Goal: Task Accomplishment & Management: Use online tool/utility

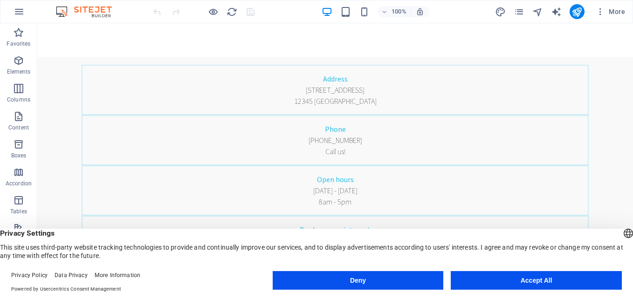
scroll to position [315, 0]
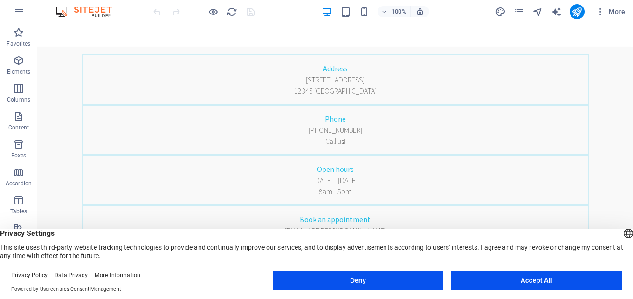
click at [543, 275] on button "Accept All" at bounding box center [536, 280] width 171 height 19
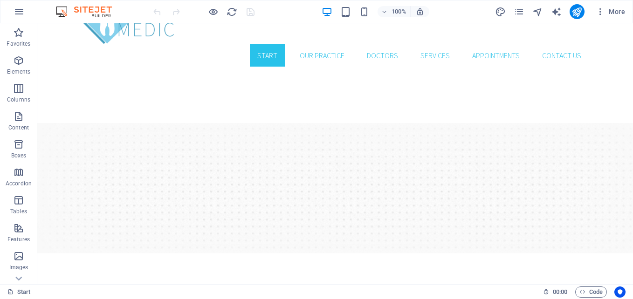
scroll to position [0, 0]
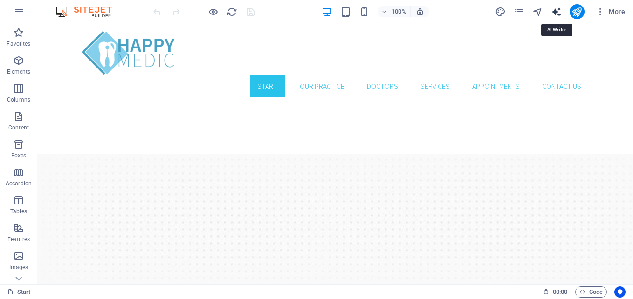
click at [554, 14] on icon "text_generator" at bounding box center [556, 12] width 11 height 11
select select "English"
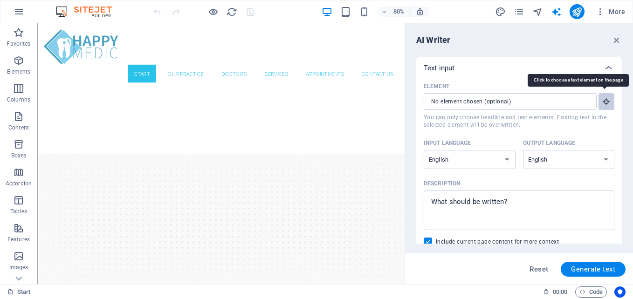
click at [603, 98] on icon "button" at bounding box center [606, 101] width 8 height 8
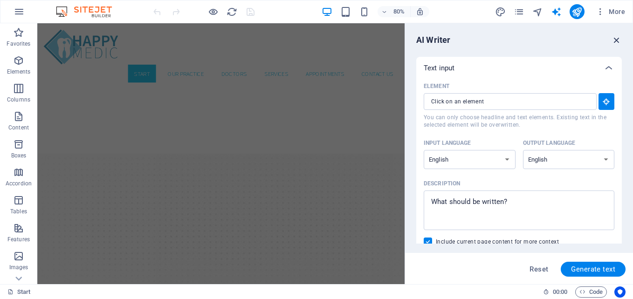
click at [616, 40] on icon "button" at bounding box center [617, 40] width 10 height 10
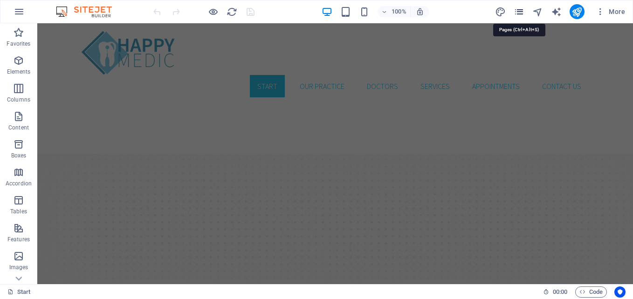
click at [518, 9] on icon "pages" at bounding box center [519, 12] width 11 height 11
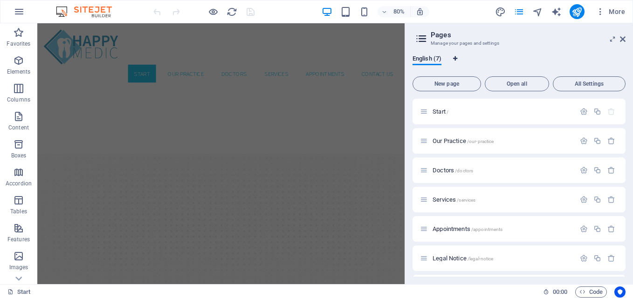
click at [455, 57] on icon "Language Tabs" at bounding box center [455, 59] width 4 height 6
select select "41"
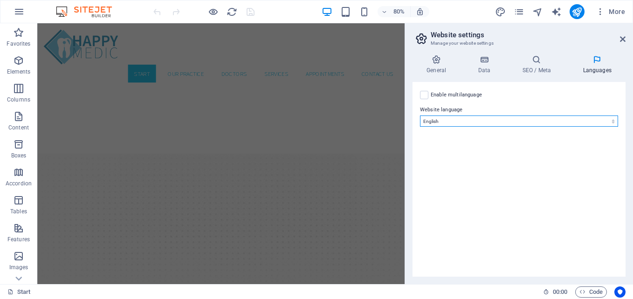
click at [463, 120] on select "Abkhazian Afar Afrikaans Akan Albanian Amharic Arabic Aragonese Armenian Assame…" at bounding box center [519, 121] width 198 height 11
click at [422, 94] on label at bounding box center [424, 95] width 8 height 8
click at [0, 0] on input "Enable multilanguage To disable multilanguage delete all languages until only o…" at bounding box center [0, 0] width 0 height 0
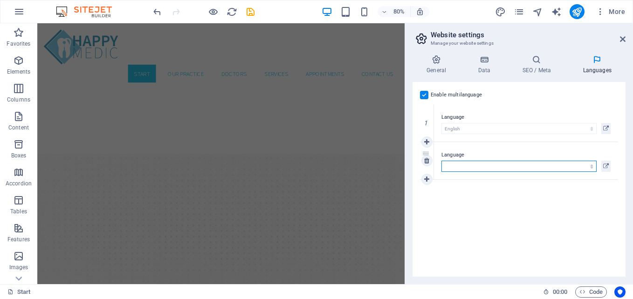
click at [487, 163] on select "Abkhazian Afar Afrikaans Akan Albanian Amharic Arabic Aragonese Armenian Assame…" at bounding box center [519, 166] width 155 height 11
select select "5"
click at [442, 161] on select "Abkhazian Afar Afrikaans Akan Albanian Amharic Arabic Aragonese Armenian Assame…" at bounding box center [519, 166] width 155 height 11
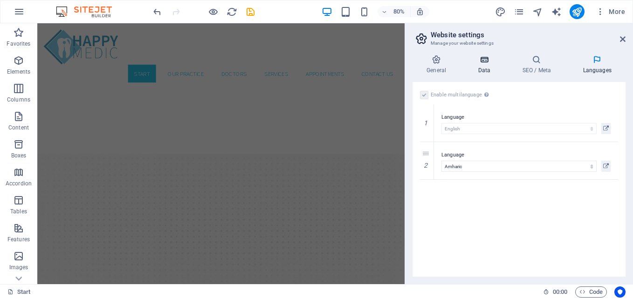
click at [488, 68] on h4 "Data" at bounding box center [486, 65] width 44 height 20
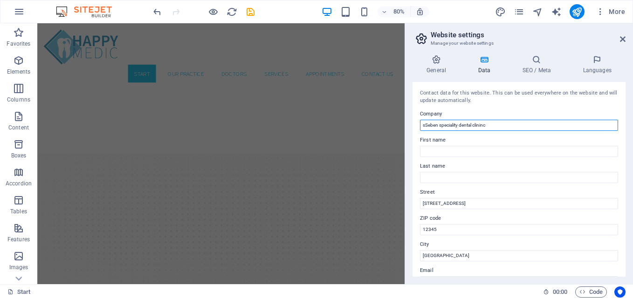
click at [425, 126] on input "sSeben speciality dental clininc" at bounding box center [519, 125] width 198 height 11
type input "Seben speciality dental clininc"
click at [539, 63] on icon at bounding box center [536, 59] width 57 height 9
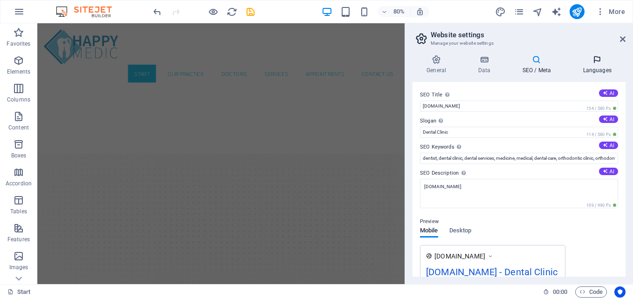
click at [602, 61] on icon at bounding box center [597, 59] width 57 height 9
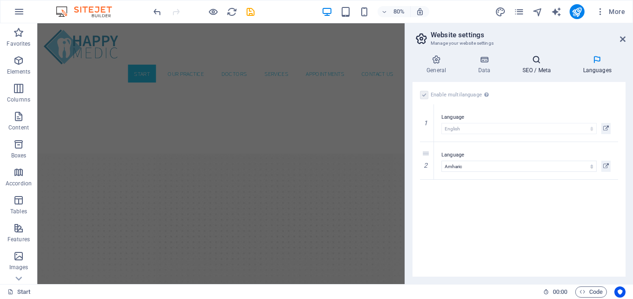
click at [531, 69] on h4 "SEO / Meta" at bounding box center [538, 65] width 61 height 20
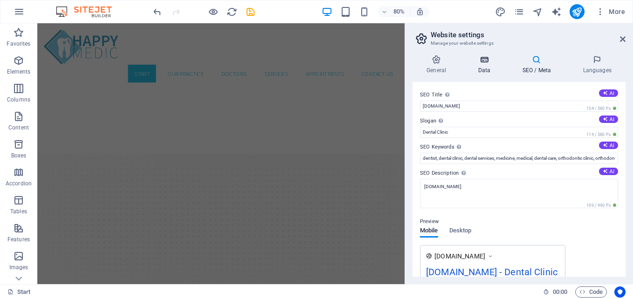
click at [489, 62] on icon at bounding box center [484, 59] width 41 height 9
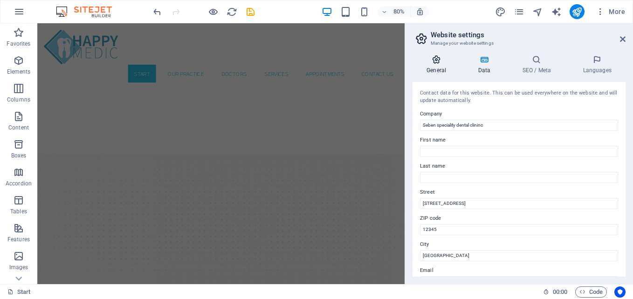
click at [433, 62] on icon at bounding box center [437, 59] width 48 height 9
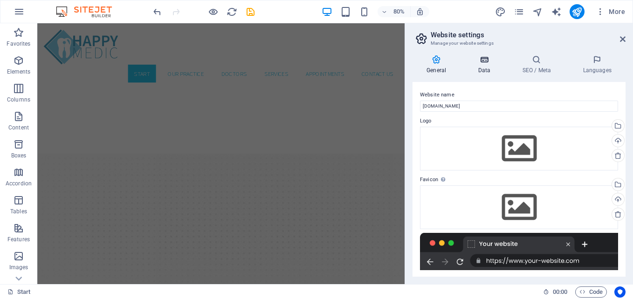
click at [479, 62] on icon at bounding box center [484, 59] width 41 height 9
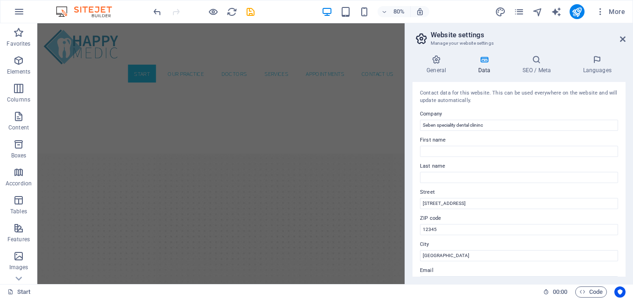
click at [422, 40] on icon at bounding box center [422, 38] width 14 height 13
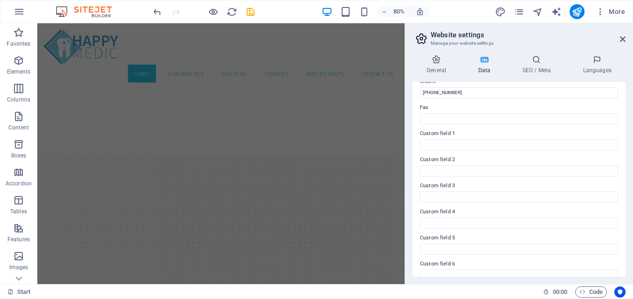
scroll to position [253, 0]
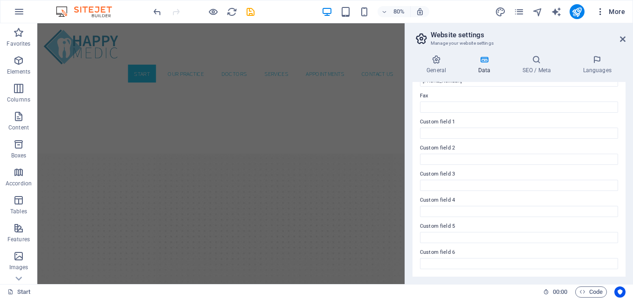
click at [602, 9] on icon "button" at bounding box center [600, 11] width 9 height 9
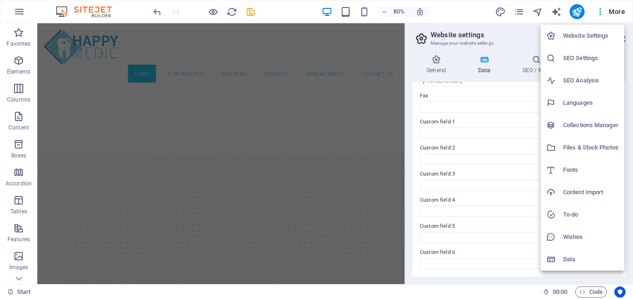
click at [556, 8] on div at bounding box center [316, 149] width 633 height 299
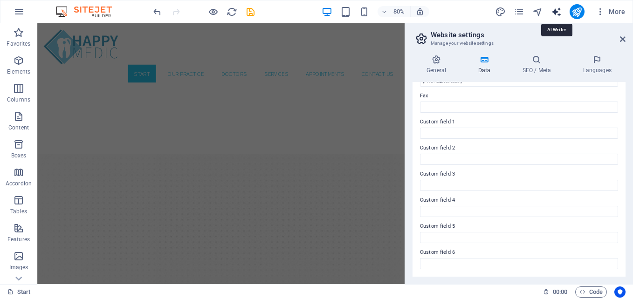
click at [556, 12] on icon "text_generator" at bounding box center [556, 12] width 11 height 11
select select "English"
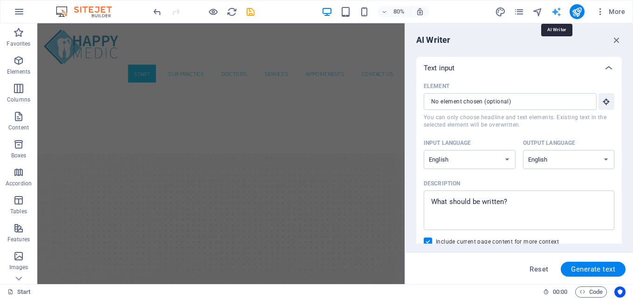
click at [556, 12] on icon "text_generator" at bounding box center [556, 12] width 11 height 11
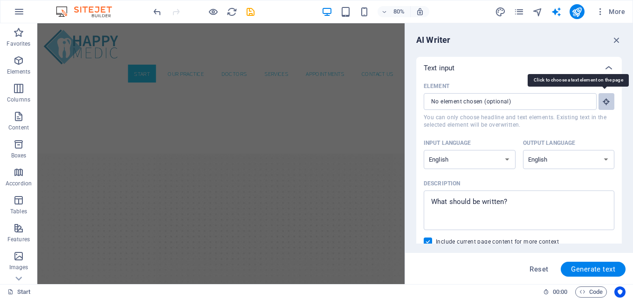
click at [609, 103] on button "Element ​ You can only choose headline and text elements. Existing text in the …" at bounding box center [607, 101] width 16 height 17
click at [600, 101] on button "Element ​ You can only choose headline and text elements. Existing text in the …" at bounding box center [607, 101] width 16 height 17
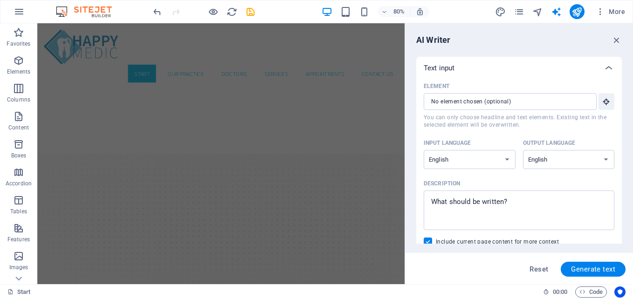
drag, startPoint x: 622, startPoint y: 110, endPoint x: 622, endPoint y: 131, distance: 20.5
click at [622, 131] on div "AI Writer Text input Element ​ You can only choose headline and text elements. …" at bounding box center [519, 153] width 228 height 261
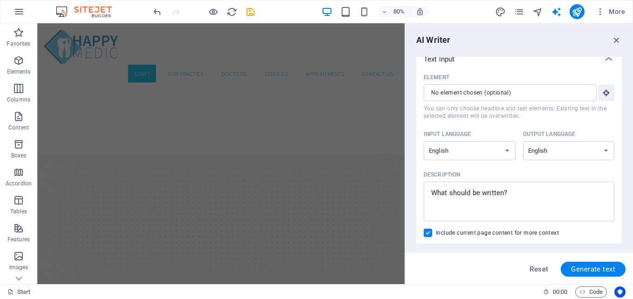
scroll to position [0, 0]
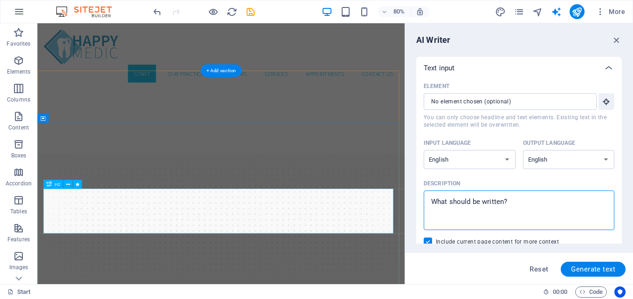
drag, startPoint x: 560, startPoint y: 223, endPoint x: 483, endPoint y: 245, distance: 79.6
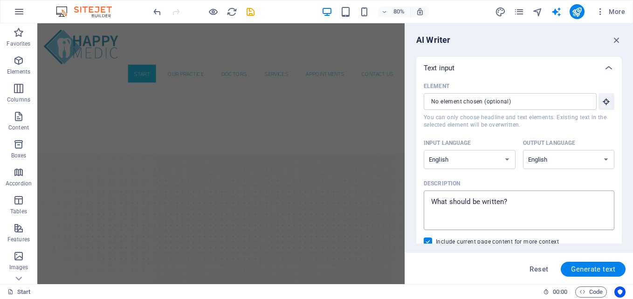
type textarea "x"
click at [504, 200] on textarea "Description x ​" at bounding box center [519, 210] width 181 height 30
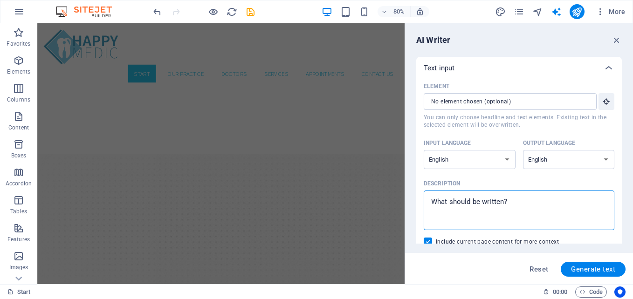
click at [504, 200] on textarea "Description x ​" at bounding box center [519, 210] width 181 height 30
type textarea "s"
type textarea "x"
type textarea "se"
type textarea "x"
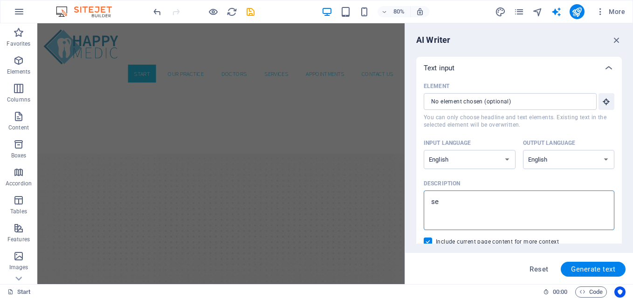
type textarea "seb"
type textarea "x"
type textarea "sebe"
type textarea "x"
type textarea "seben"
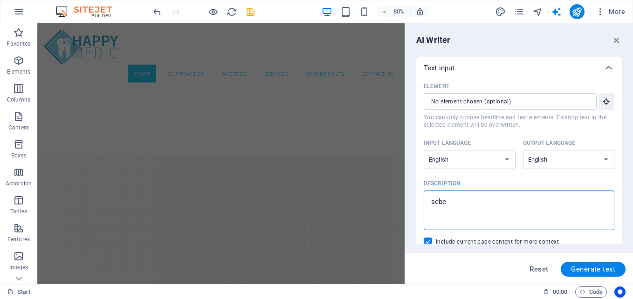
type textarea "x"
type textarea "seben"
type textarea "x"
type textarea "seben s"
type textarea "x"
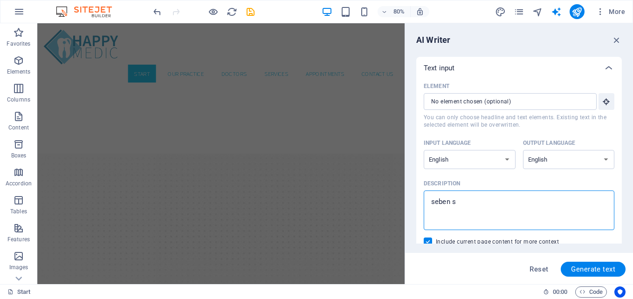
type textarea "seben sp"
type textarea "x"
type textarea "seben spe"
type textarea "x"
type textarea "seben spec"
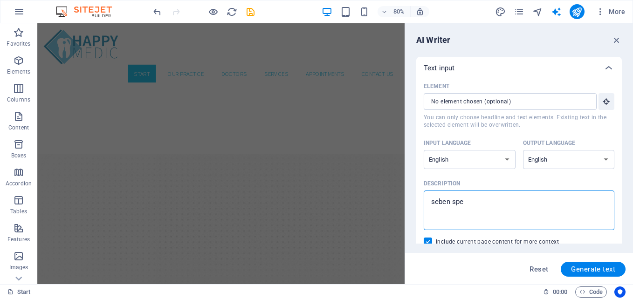
type textarea "x"
type textarea "seben speci"
type textarea "x"
type textarea "seben specis"
type textarea "x"
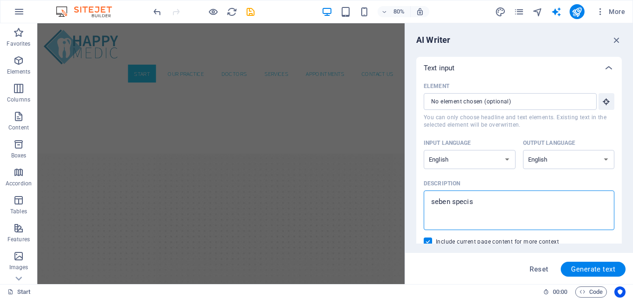
type textarea "seben speci"
type textarea "x"
type textarea "seben specia"
type textarea "x"
type textarea "seben special"
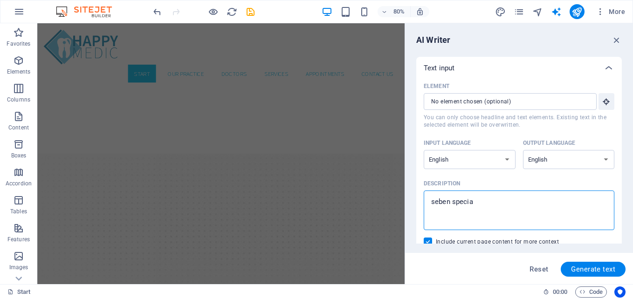
type textarea "x"
type textarea "seben speciali"
type textarea "x"
type textarea "seben specialit"
type textarea "x"
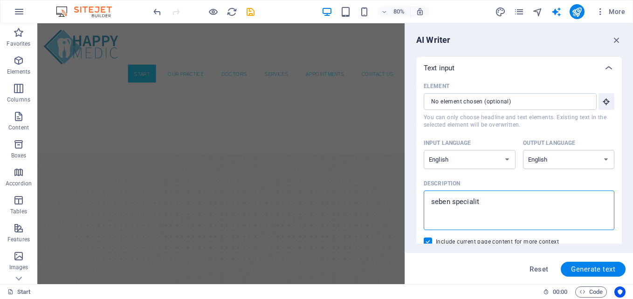
type textarea "seben speciality"
type textarea "x"
type textarea "seben speciality"
type textarea "x"
type textarea "seben speciality d"
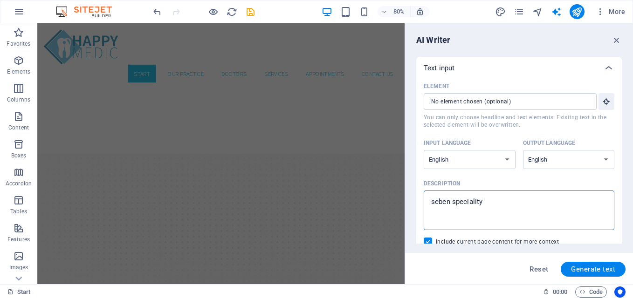
type textarea "x"
type textarea "seben speciality de"
type textarea "x"
type textarea "seben speciality den"
type textarea "x"
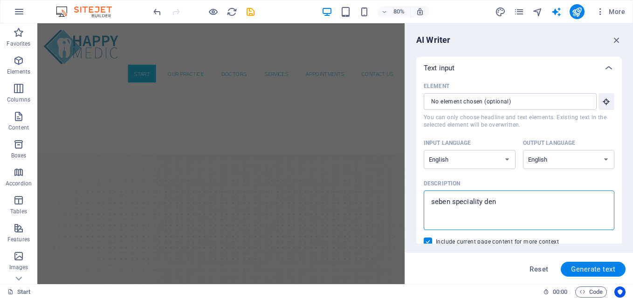
type textarea "seben speciality dent"
type textarea "x"
type textarea "seben speciality denta"
type textarea "x"
type textarea "seben speciality dental"
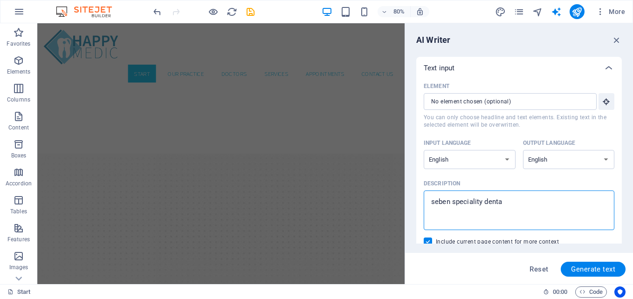
type textarea "x"
type textarea "seben speciality dental"
type textarea "x"
type textarea "seben speciality dental c"
type textarea "x"
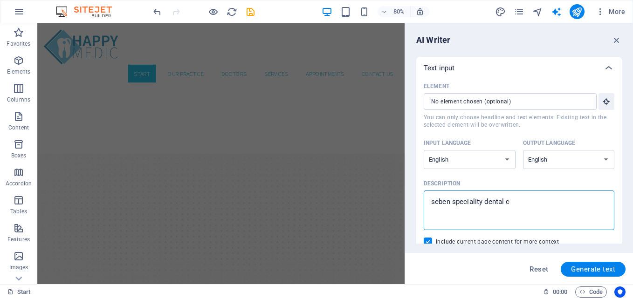
type textarea "seben speciality dental cl"
type textarea "x"
type textarea "seben speciality dental cli"
type textarea "x"
type textarea "seben speciality dental clin"
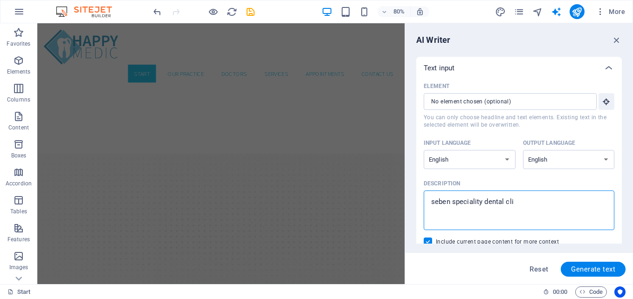
type textarea "x"
type textarea "seben speciality dental clini"
type textarea "x"
type textarea "seben speciality dental clinic"
type textarea "x"
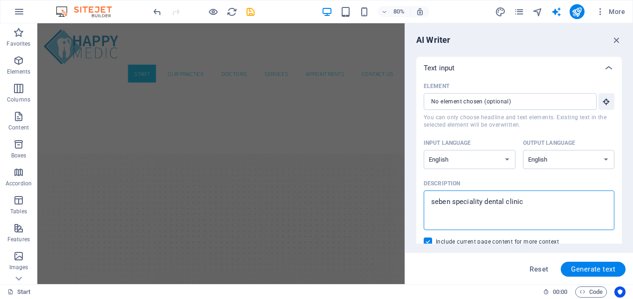
type textarea "seben speciality dental clinic"
type textarea "x"
type textarea "seben speciality dental clinic i"
type textarea "x"
type textarea "seben speciality dental clinic id"
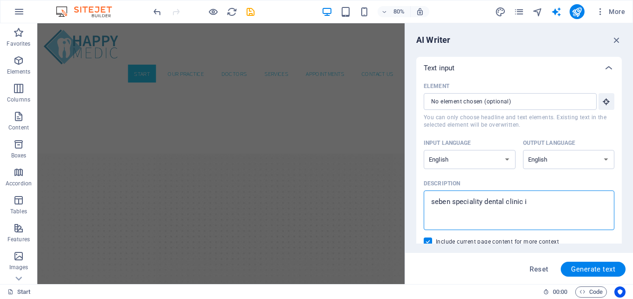
type textarea "x"
type textarea "seben speciality dental clinic id"
type textarea "x"
type textarea "seben speciality dental clinic id d"
type textarea "x"
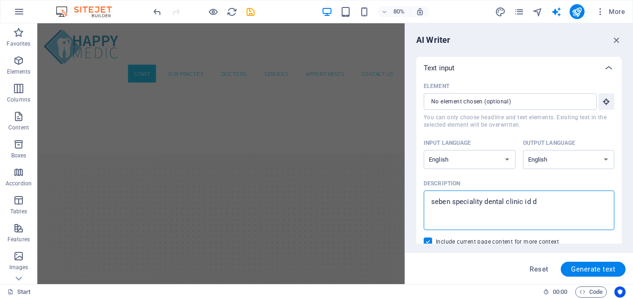
type textarea "seben speciality dental clinic id de"
type textarea "x"
type textarea "seben speciality dental clinic id ded"
type textarea "x"
type textarea "seben speciality dental clinic id dedi"
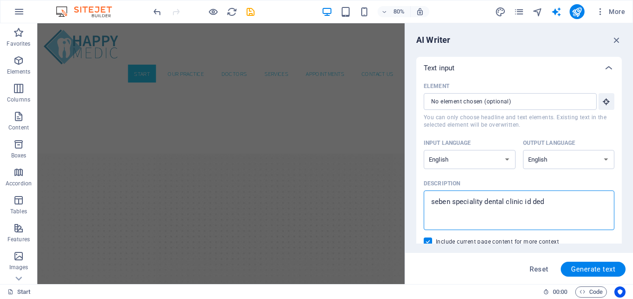
type textarea "x"
type textarea "seben speciality dental clinic id [PERSON_NAME]"
type textarea "x"
type textarea "seben speciality dental clinic id dedica"
type textarea "x"
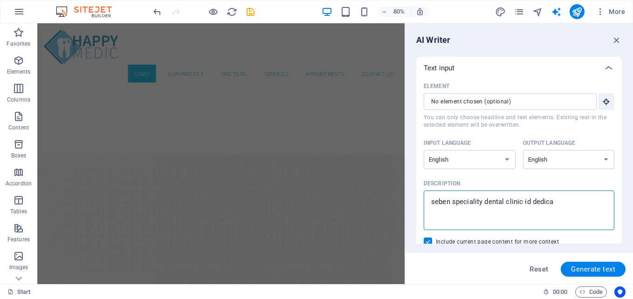
type textarea "seben speciality dental clinic id dedicat"
type textarea "x"
type textarea "seben speciality dental clinic id dedicate"
type textarea "x"
type textarea "seben speciality dental clinic id dedicated"
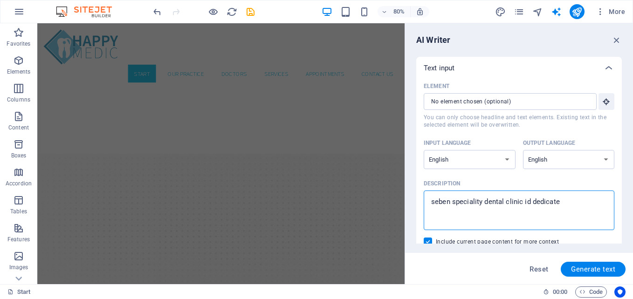
type textarea "x"
type textarea "seben speciality dental clinic id dedicated"
type textarea "x"
type textarea "seben speciality dental clinic id dedicated"
type textarea "x"
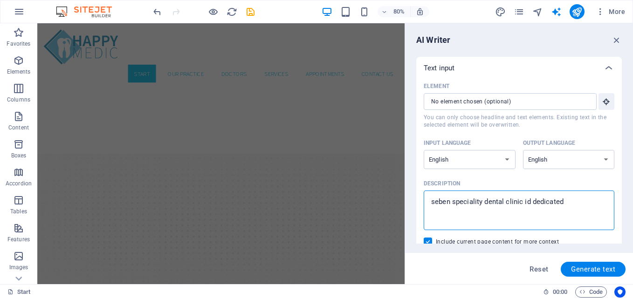
type textarea "seben speciality dental clinic id dedicate"
type textarea "x"
type textarea "seben speciality dental clinic id dedicat"
type textarea "x"
type textarea "seben speciality dental clinic id dedica"
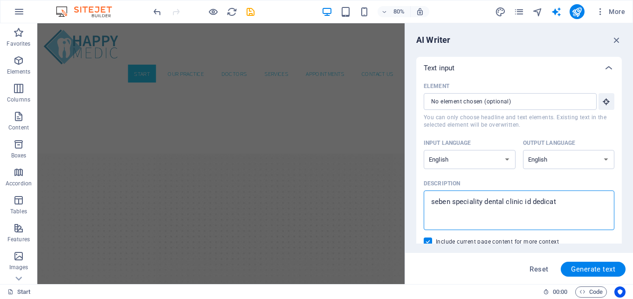
type textarea "x"
type textarea "seben speciality dental clinic id [PERSON_NAME]"
type textarea "x"
type textarea "seben speciality dental clinic id dedi"
type textarea "x"
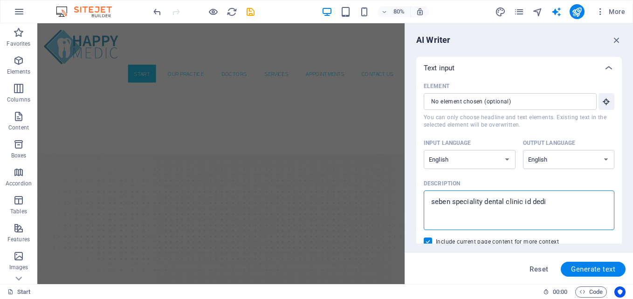
type textarea "seben speciality dental clinic id ded"
type textarea "x"
type textarea "seben speciality dental clinic id de"
type textarea "x"
type textarea "seben speciality dental clinic id d"
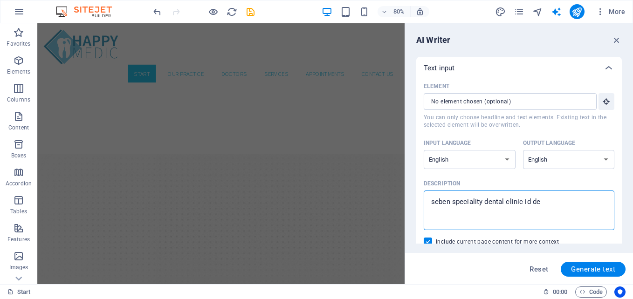
type textarea "x"
type textarea "seben speciality dental clinic id"
type textarea "x"
type textarea "seben speciality dental clinic id"
type textarea "x"
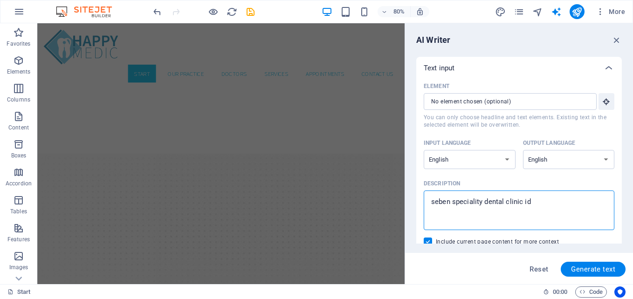
type textarea "seben speciality dental clinic i"
type textarea "x"
type textarea "seben speciality dental clinic is"
type textarea "x"
type textarea "seben speciality dental clinic is"
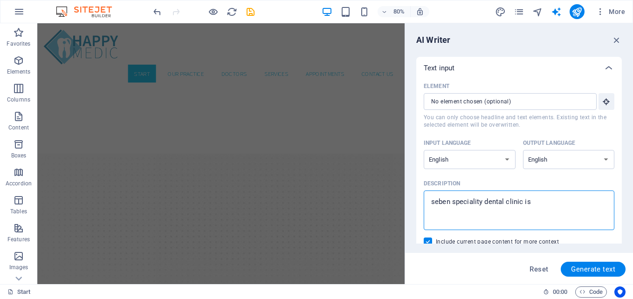
type textarea "x"
type textarea "seben speciality dental clinic is d"
type textarea "x"
type textarea "seben speciality dental clinic is de"
type textarea "x"
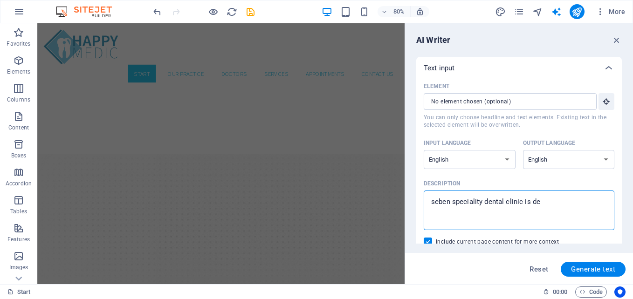
type textarea "seben speciality dental clinic is ded"
type textarea "x"
type textarea "seben speciality dental clinic is dedi"
type textarea "x"
type textarea "seben speciality dental clinic is [PERSON_NAME]"
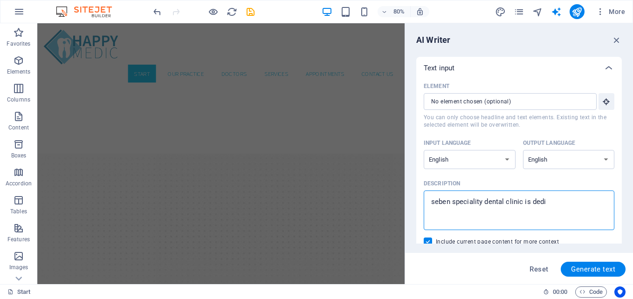
type textarea "x"
type textarea "seben speciality dental clinic is dedica"
type textarea "x"
type textarea "seben speciality dental clinic is dedicat"
type textarea "x"
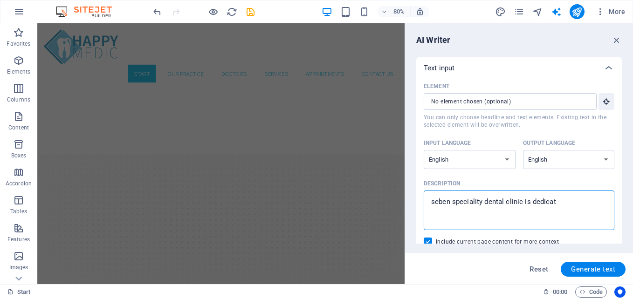
type textarea "seben speciality dental clinic is dedicate"
type textarea "x"
type textarea "seben speciality dental clinic is dedicated"
type textarea "x"
type textarea "seben speciality dental clinic is dedicated"
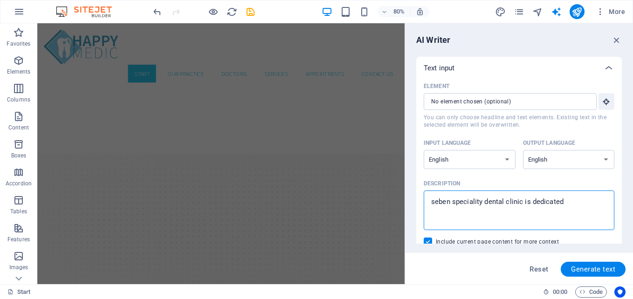
type textarea "x"
type textarea "seben speciality dental clinic is dedicated s"
type textarea "x"
type textarea "seben speciality dental clinic is dedicated sp"
type textarea "x"
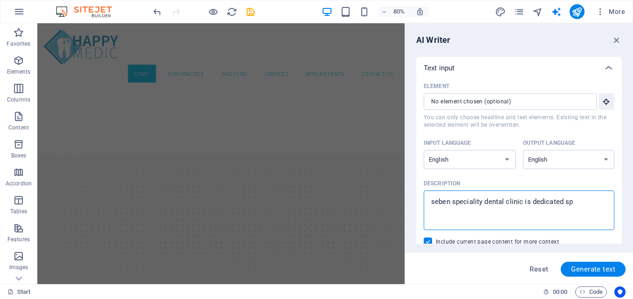
type textarea "seben speciality dental clinic is dedicated spe"
type textarea "x"
type textarea "seben speciality dental clinic is dedicated sp"
type textarea "x"
type textarea "seben speciality dental clinic is dedicated s"
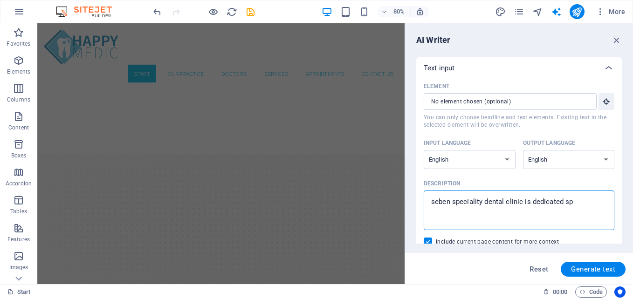
type textarea "x"
type textarea "seben speciality dental clinic is dedicated"
type textarea "x"
type textarea "seben speciality dental clinic is dedicated d"
type textarea "x"
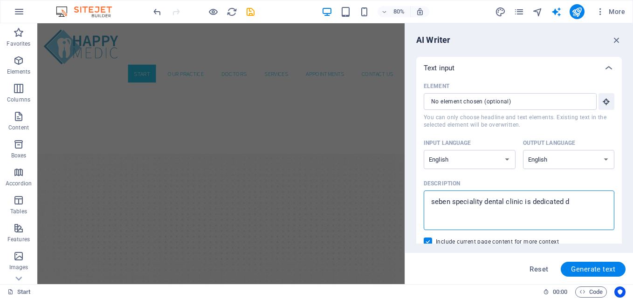
type textarea "seben speciality dental clinic is dedicated de"
type textarea "x"
type textarea "seben speciality dental clinic is dedicated den"
type textarea "x"
type textarea "seben speciality dental clinic is dedicated dent"
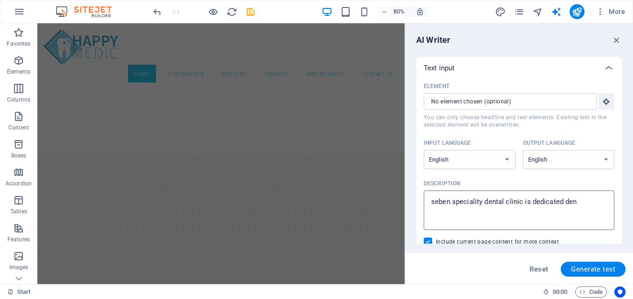
type textarea "x"
type textarea "seben speciality dental clinic is dedicated denta"
type textarea "x"
type textarea "seben speciality dental clinic is dedicated dental"
type textarea "x"
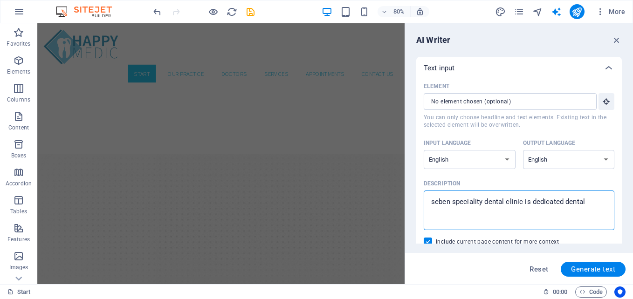
type textarea "seben speciality dental clinic is dedicated dental"
type textarea "x"
type textarea "seben speciality dental clinic is dedicated dental s"
type textarea "x"
type textarea "seben speciality dental clinic is dedicated dental sp"
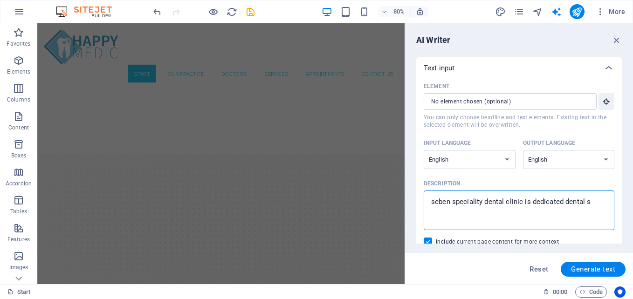
type textarea "x"
type textarea "seben speciality dental clinic is dedicated dental spe"
type textarea "x"
type textarea "seben speciality dental clinic is dedicated dental spec"
type textarea "x"
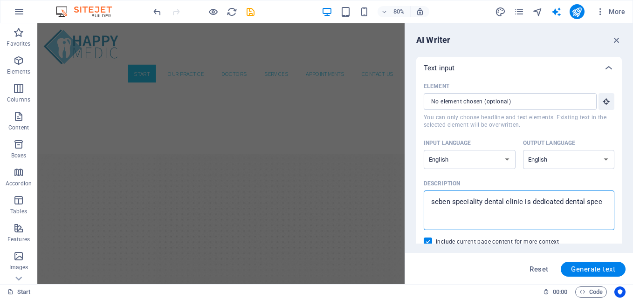
type textarea "seben speciality dental clinic is dedicated dental speci"
type textarea "x"
type textarea "seben speciality dental clinic is dedicated dental specia"
type textarea "x"
type textarea "seben speciality dental clinic is dedicated dental special"
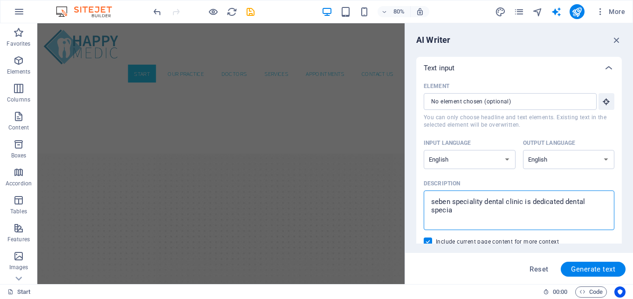
type textarea "x"
type textarea "seben speciality dental clinic is dedicated dental speciali"
click at [578, 265] on button "Generate text" at bounding box center [593, 269] width 65 height 15
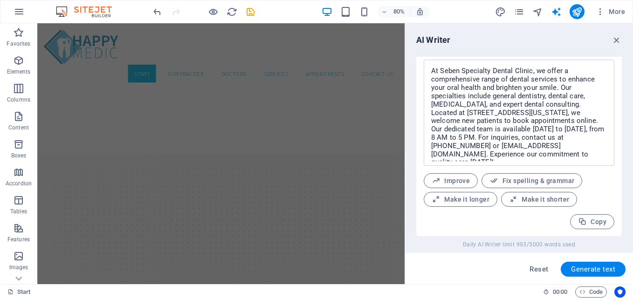
scroll to position [387, 0]
click at [597, 220] on span "Copy" at bounding box center [592, 221] width 28 height 9
click at [520, 200] on span "Make it shorter" at bounding box center [539, 199] width 60 height 9
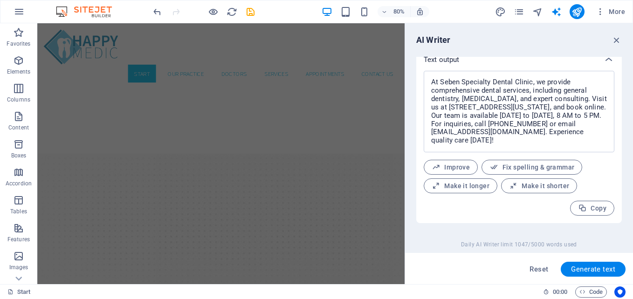
scroll to position [372, 0]
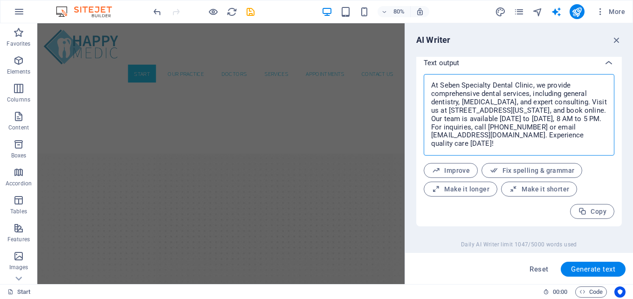
drag, startPoint x: 563, startPoint y: 125, endPoint x: 483, endPoint y: 127, distance: 79.8
click at [483, 127] on textarea "At Seben Specialty Dental Clinic, we provide comprehensive dental services, inc…" at bounding box center [519, 115] width 181 height 72
click at [528, 108] on textarea "At Seben Specialty Dental Clinic, we provide comprehensive dental services, inc…" at bounding box center [519, 115] width 181 height 72
drag, startPoint x: 586, startPoint y: 100, endPoint x: 588, endPoint y: 155, distance: 55.1
click at [588, 155] on div "At Seben Specialty Dental Clinic, we provide comprehensive dental services, inc…" at bounding box center [519, 115] width 191 height 82
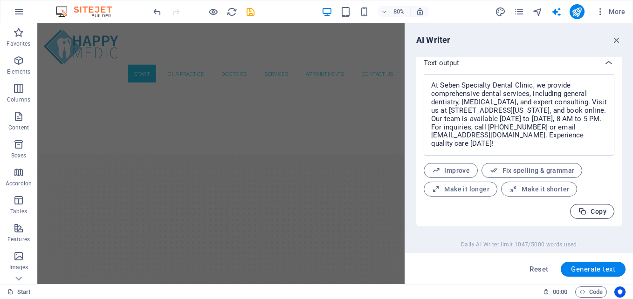
click at [587, 210] on span "Copy" at bounding box center [592, 212] width 28 height 9
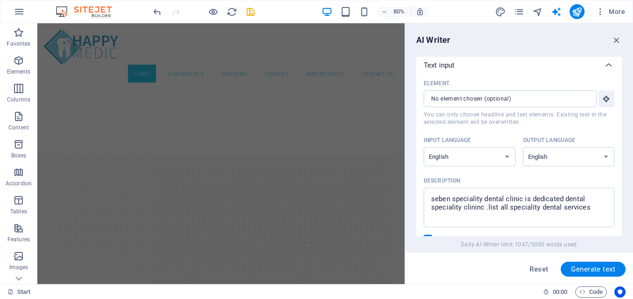
scroll to position [0, 0]
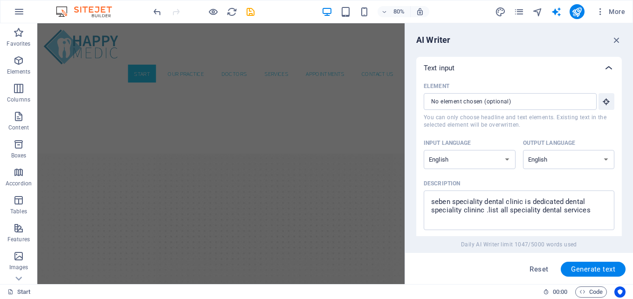
click at [606, 65] on icon at bounding box center [608, 67] width 11 height 11
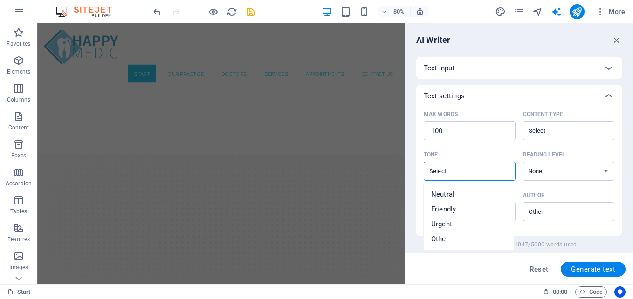
click at [487, 177] on input "Tone ​" at bounding box center [462, 172] width 71 height 14
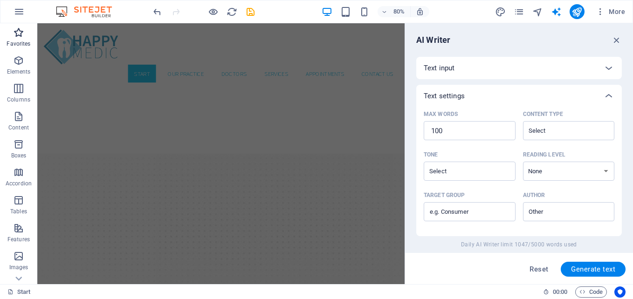
click at [18, 36] on icon "button" at bounding box center [18, 32] width 11 height 11
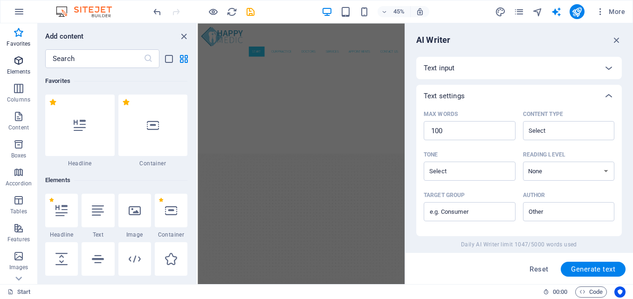
click at [16, 63] on icon "button" at bounding box center [18, 60] width 11 height 11
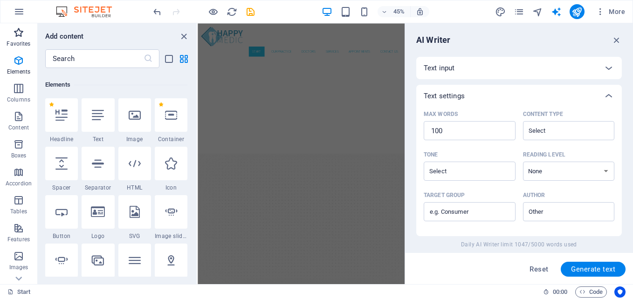
scroll to position [99, 0]
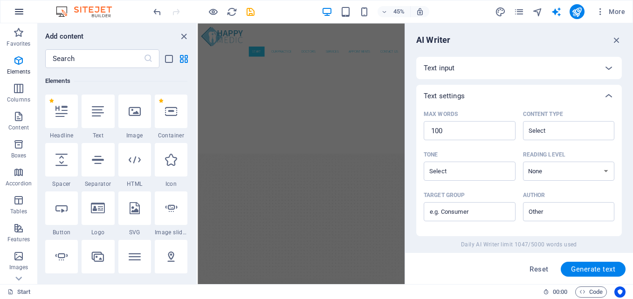
click at [24, 5] on button "button" at bounding box center [19, 11] width 22 height 22
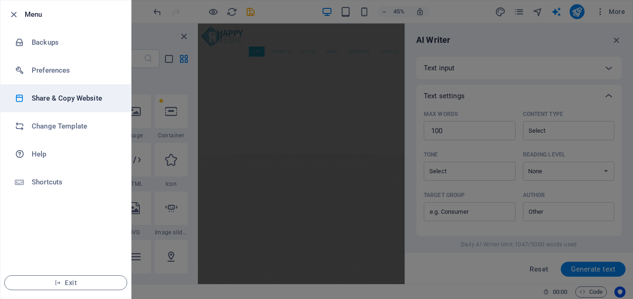
click at [63, 102] on h6 "Share & Copy Website" at bounding box center [75, 98] width 86 height 11
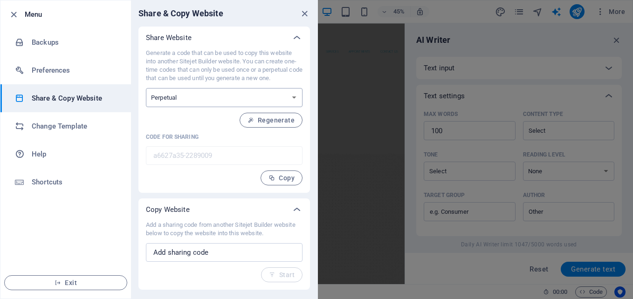
click at [292, 101] on select "One-time Perpetual" at bounding box center [224, 97] width 157 height 19
click at [292, 99] on select "One-time Perpetual" at bounding box center [224, 97] width 157 height 19
click at [295, 202] on div at bounding box center [297, 210] width 22 height 22
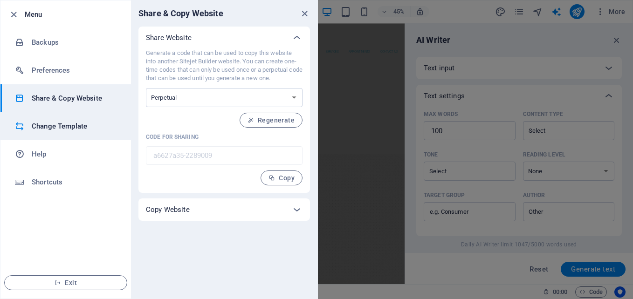
click at [70, 123] on h6 "Change Template" at bounding box center [75, 126] width 86 height 11
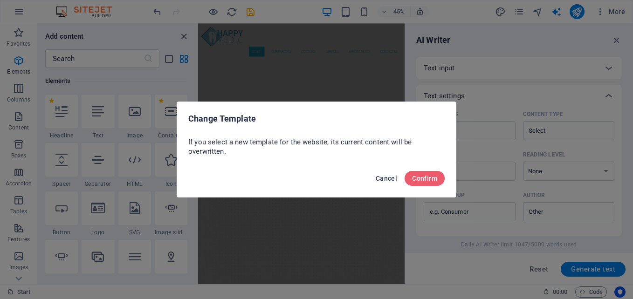
click at [378, 174] on button "Cancel" at bounding box center [386, 178] width 29 height 15
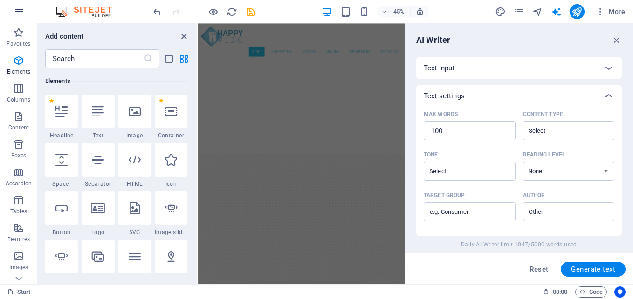
click at [25, 11] on button "button" at bounding box center [19, 11] width 22 height 22
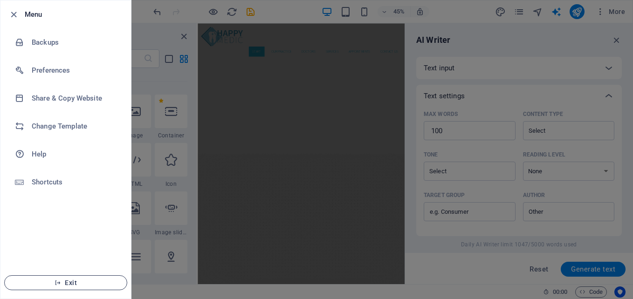
click at [96, 279] on span "Exit" at bounding box center [65, 282] width 107 height 7
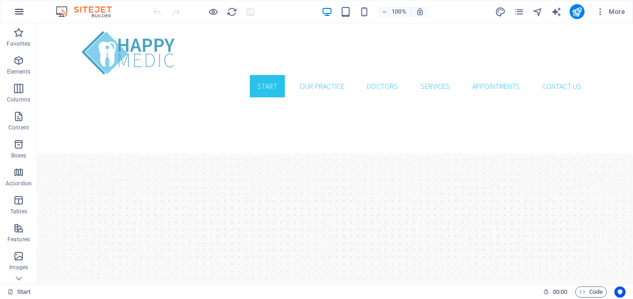
click at [13, 11] on button "button" at bounding box center [19, 11] width 22 height 22
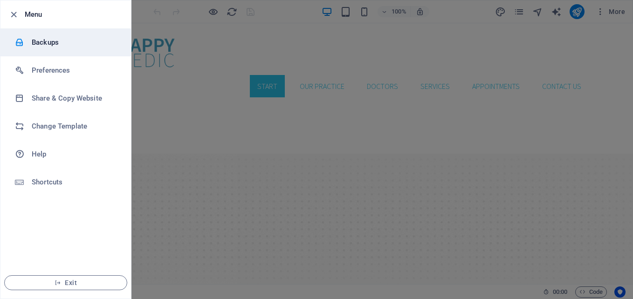
click at [34, 40] on h6 "Backups" at bounding box center [75, 42] width 86 height 11
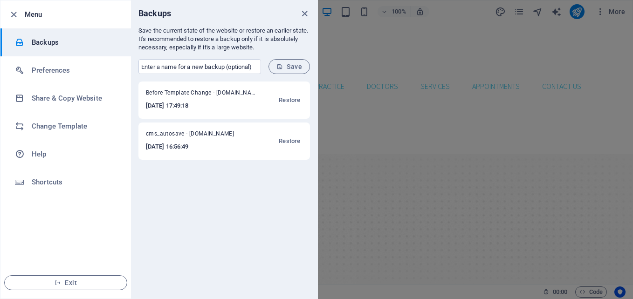
click at [382, 81] on div at bounding box center [316, 149] width 633 height 299
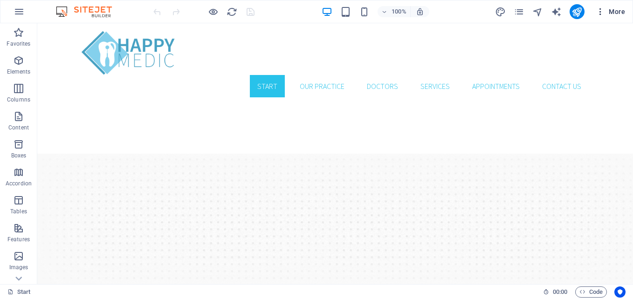
click at [600, 13] on icon "button" at bounding box center [600, 11] width 9 height 9
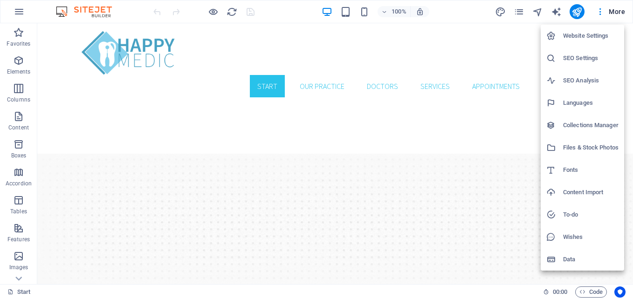
drag, startPoint x: 629, startPoint y: 52, endPoint x: 629, endPoint y: 94, distance: 42.0
click at [629, 96] on div at bounding box center [316, 149] width 633 height 299
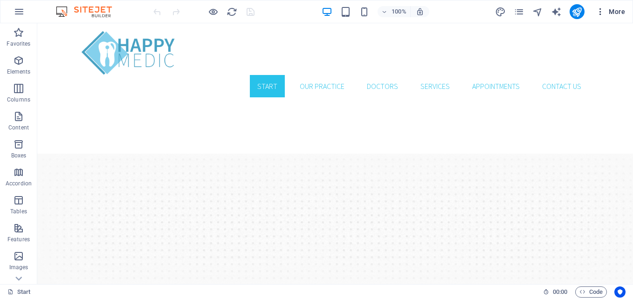
click at [614, 9] on span "More" at bounding box center [610, 11] width 29 height 9
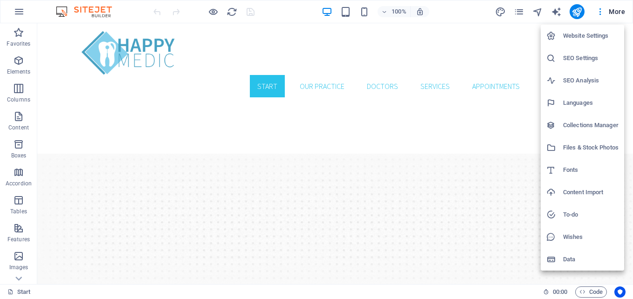
click at [578, 11] on div at bounding box center [316, 149] width 633 height 299
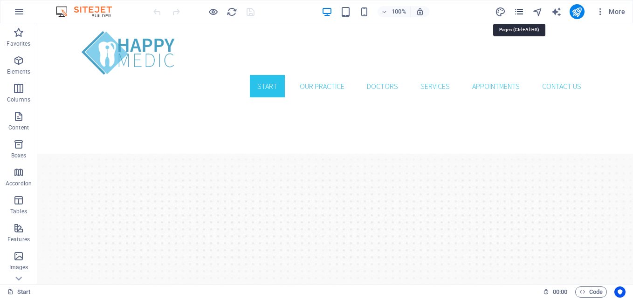
click at [522, 9] on icon "pages" at bounding box center [519, 12] width 11 height 11
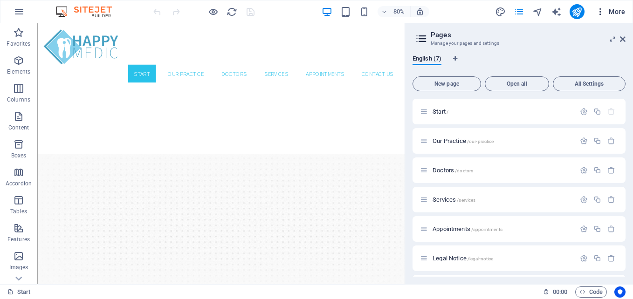
click at [602, 11] on icon "button" at bounding box center [600, 11] width 9 height 9
